Goal: Navigation & Orientation: Find specific page/section

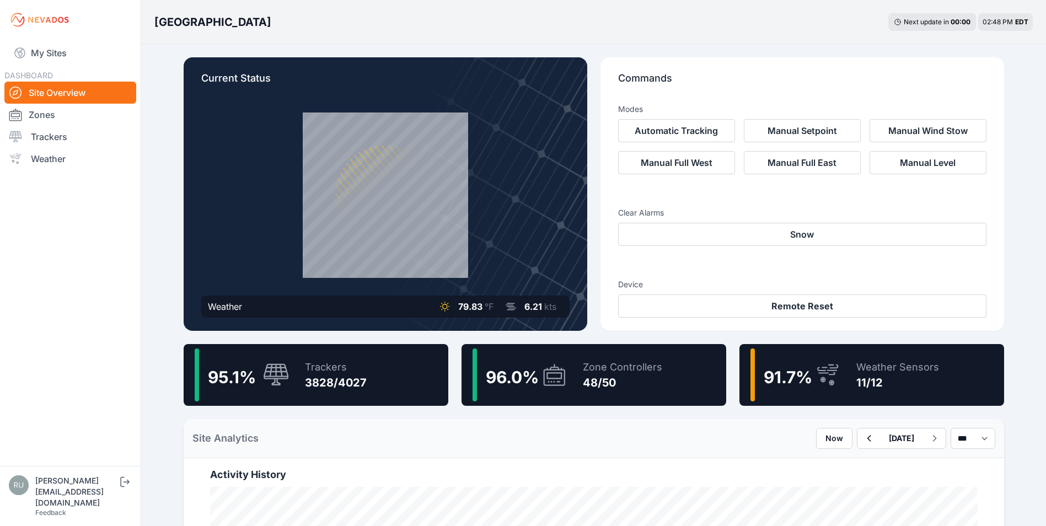
click at [63, 47] on link "My Sites" at bounding box center [70, 53] width 132 height 26
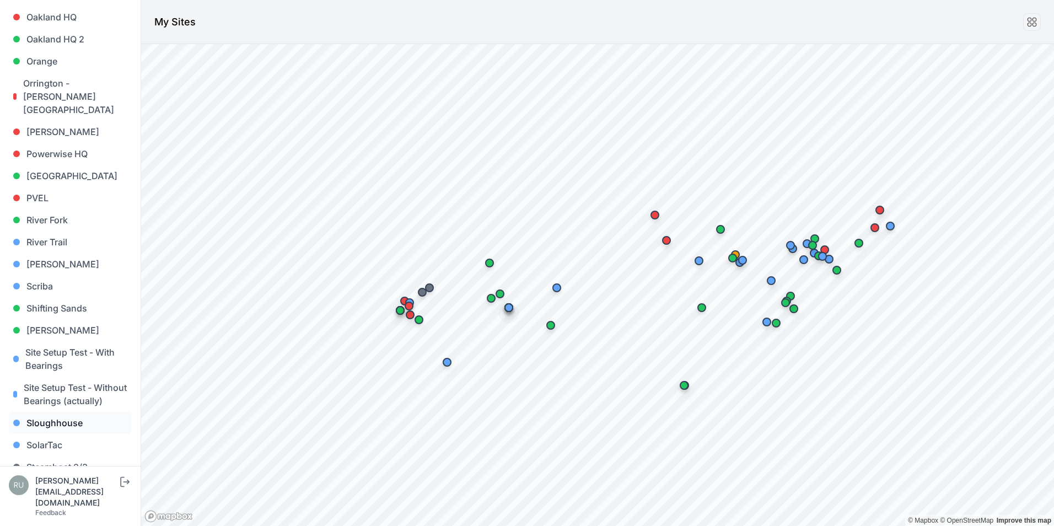
scroll to position [827, 0]
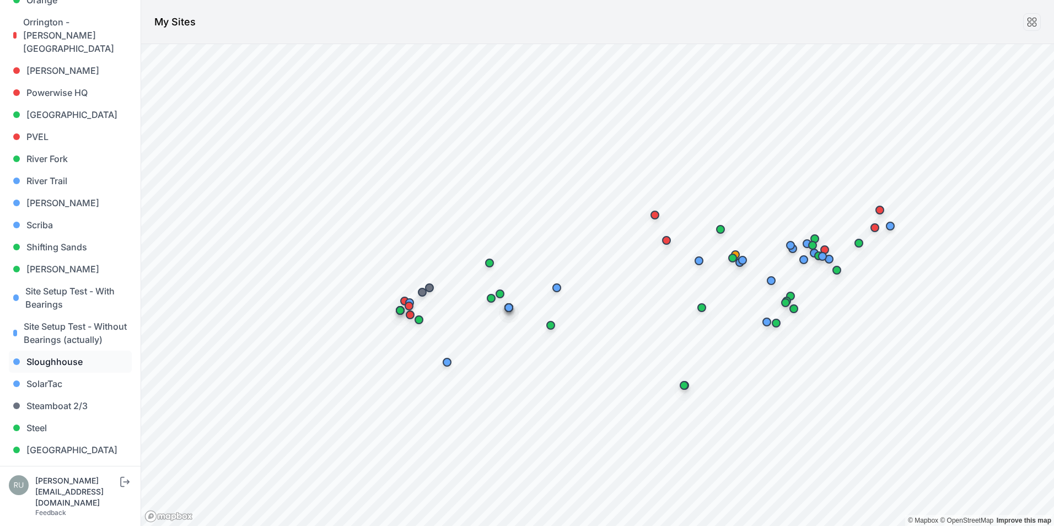
click at [51, 361] on link "Sloughhouse" at bounding box center [70, 362] width 123 height 22
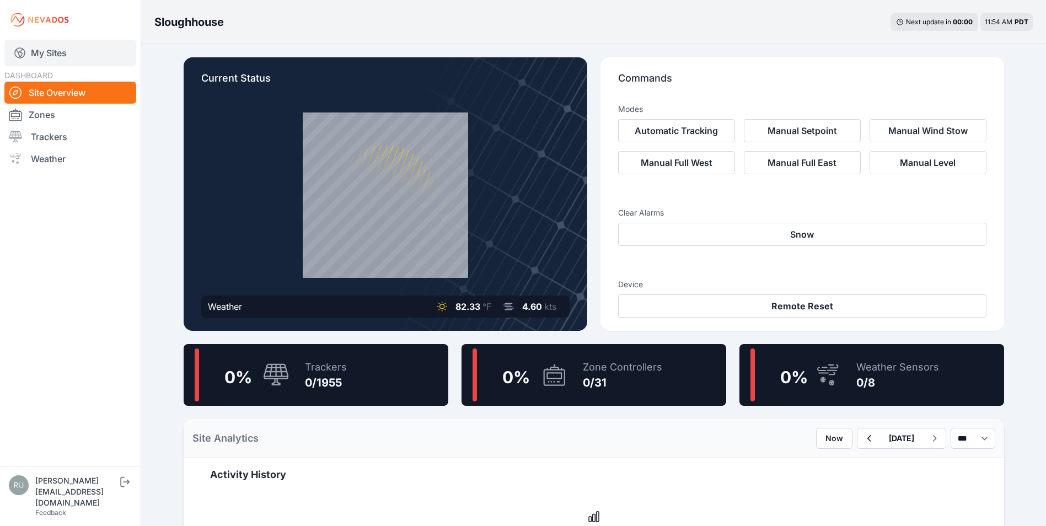
click at [71, 46] on link "My Sites" at bounding box center [70, 53] width 132 height 26
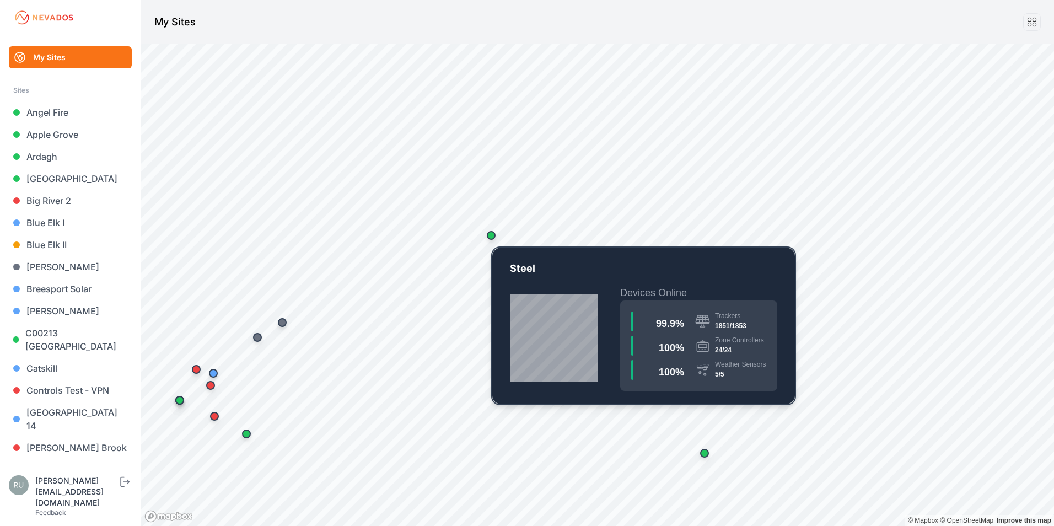
click at [491, 235] on div "Map marker" at bounding box center [491, 235] width 9 height 9
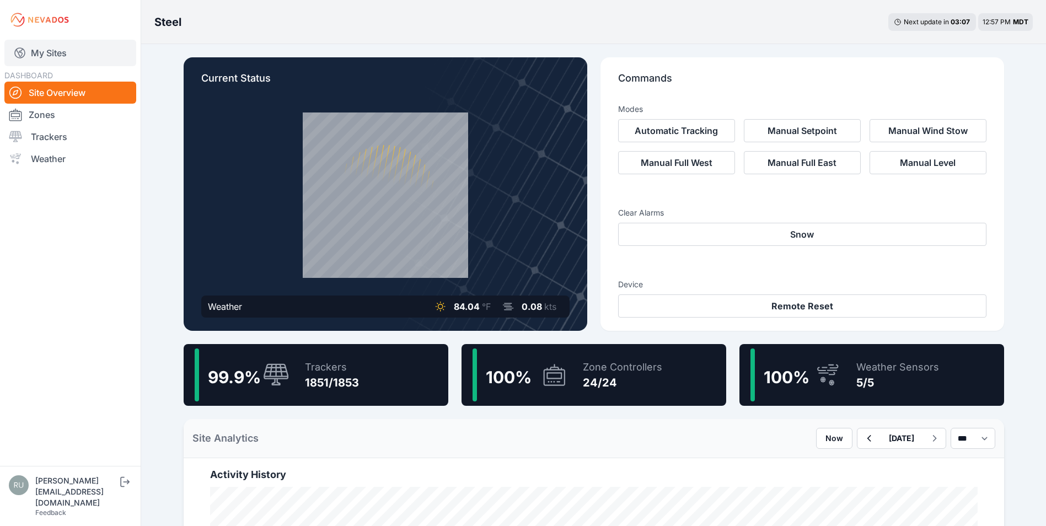
click at [32, 54] on link "My Sites" at bounding box center [70, 53] width 132 height 26
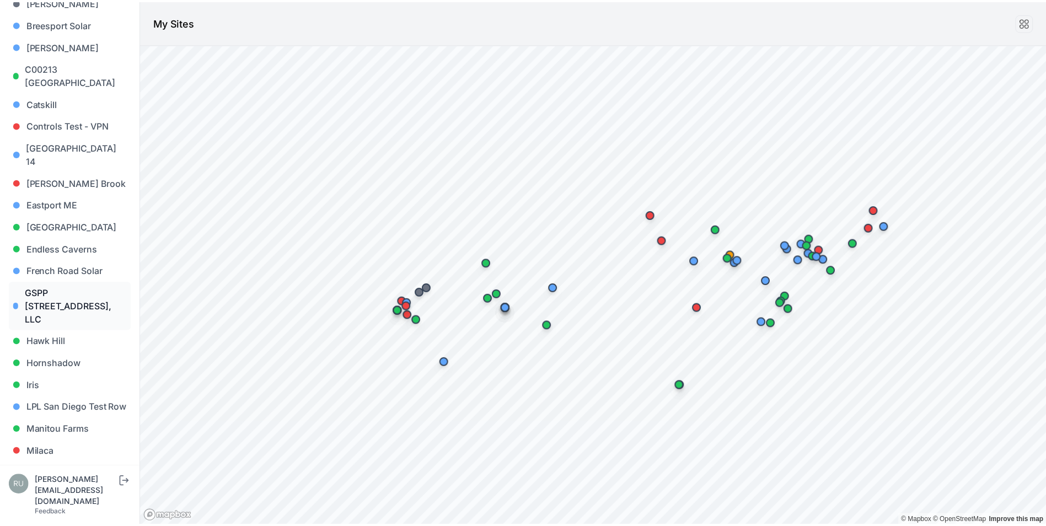
scroll to position [276, 0]
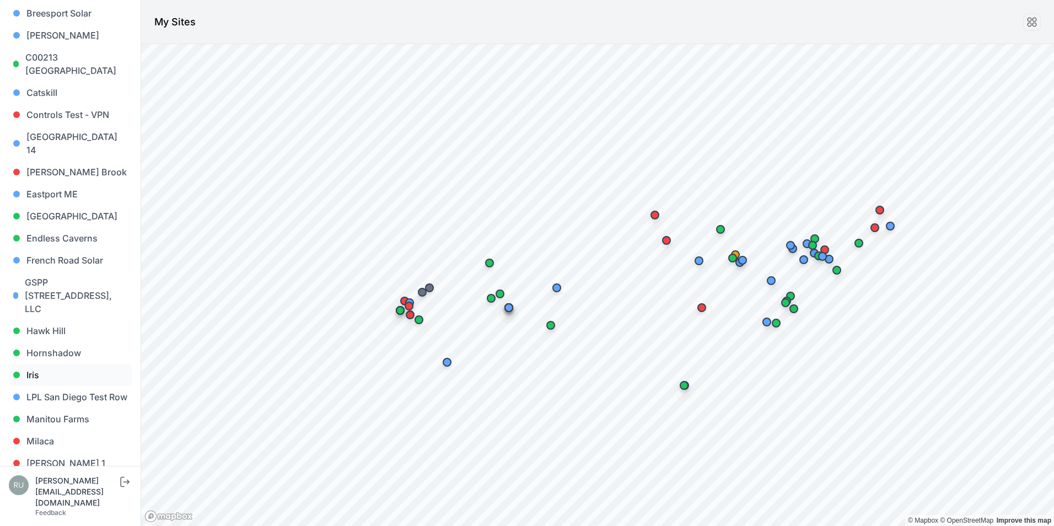
click at [40, 364] on link "Iris" at bounding box center [70, 375] width 123 height 22
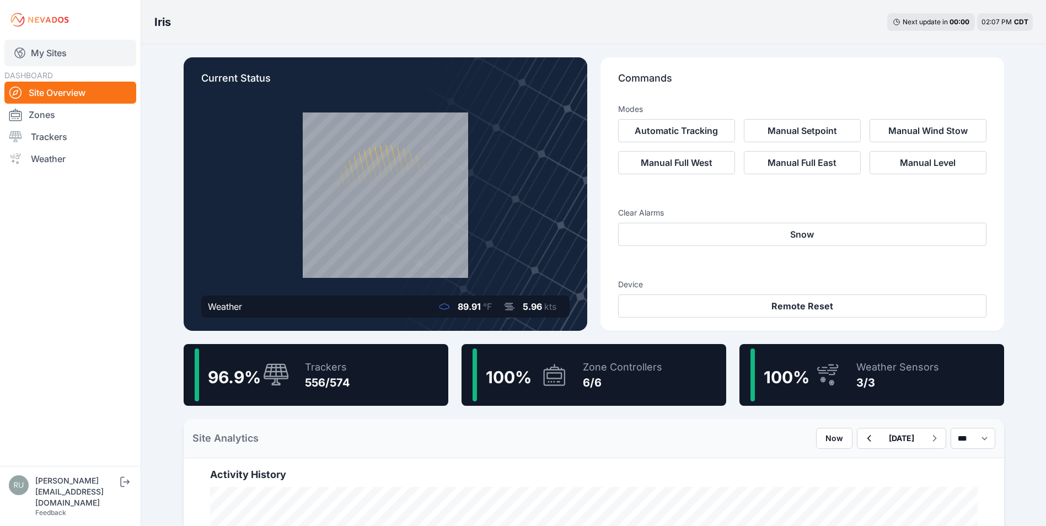
click at [19, 47] on icon at bounding box center [19, 52] width 13 height 13
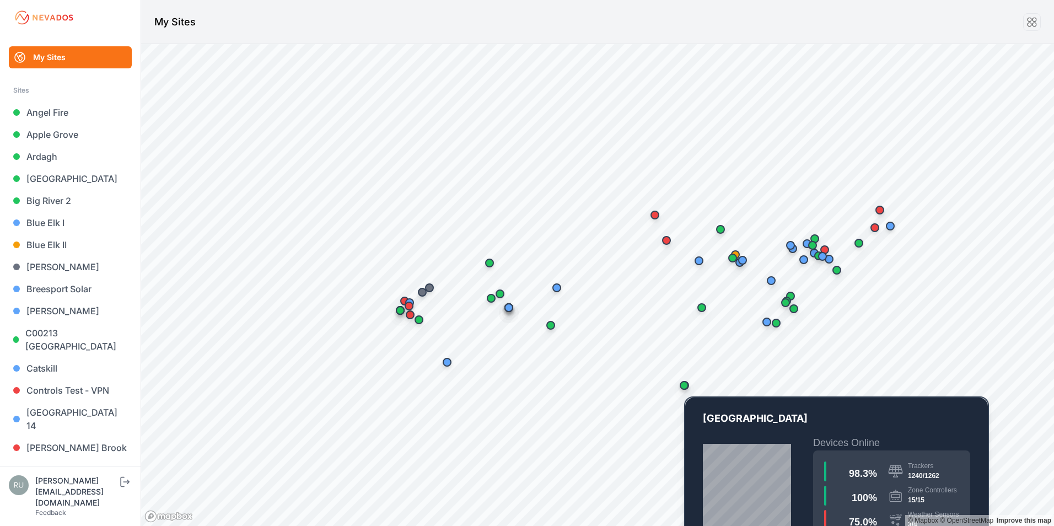
click at [685, 388] on div "Map marker" at bounding box center [684, 385] width 9 height 9
